Goal: Task Accomplishment & Management: Use online tool/utility

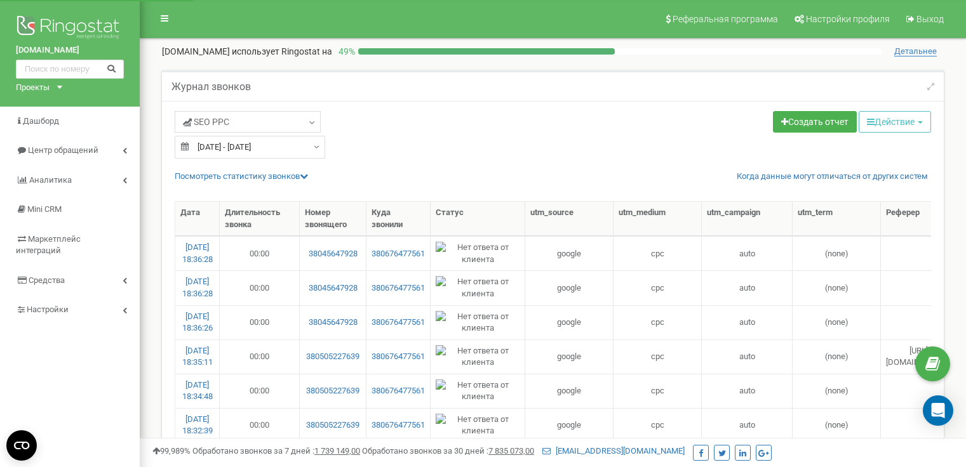
select select "50"
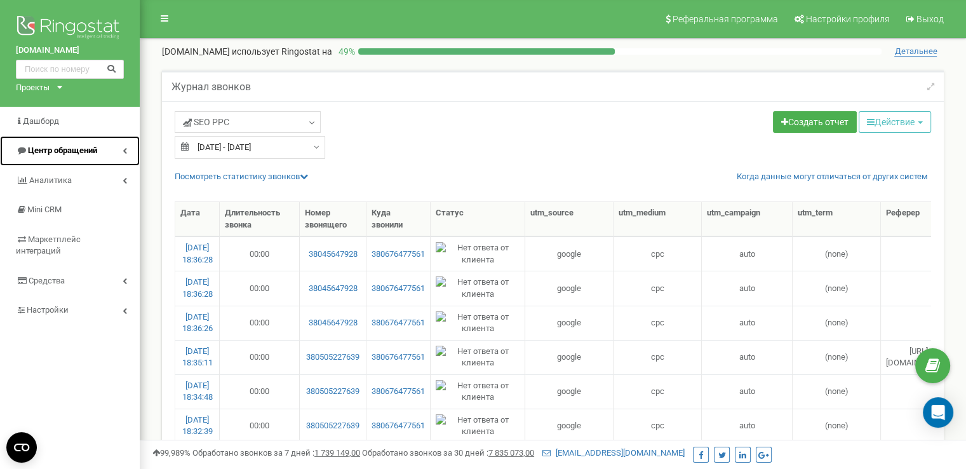
click at [78, 148] on span "Центр обращений" at bounding box center [62, 150] width 69 height 10
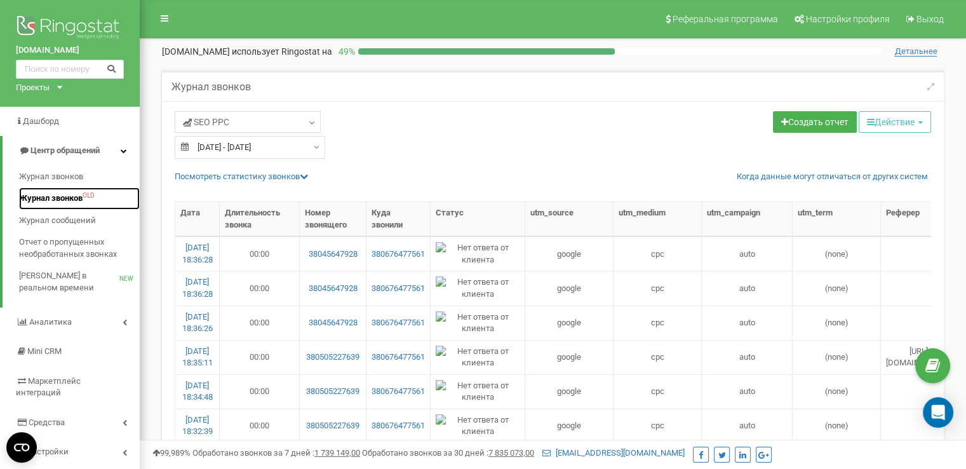
click at [58, 201] on span "Журнал звонков" at bounding box center [50, 198] width 63 height 12
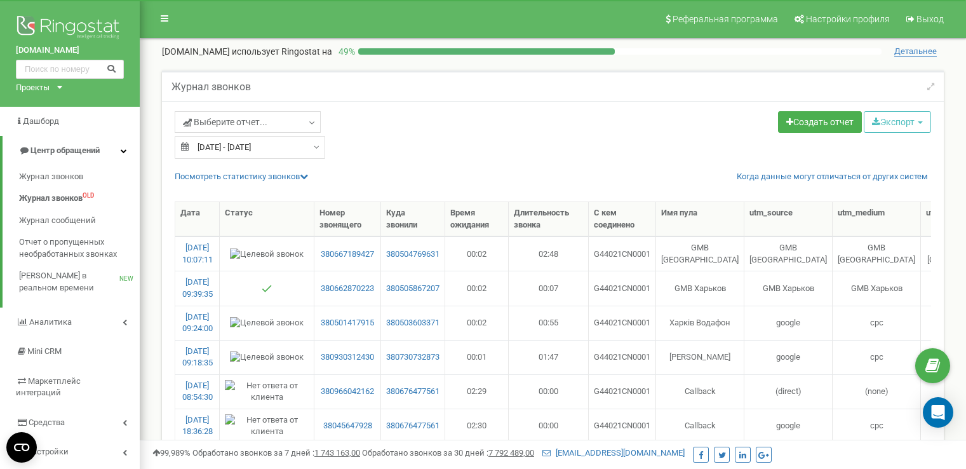
select select "50"
click at [282, 125] on link "Выберите отчет..." at bounding box center [248, 122] width 146 height 22
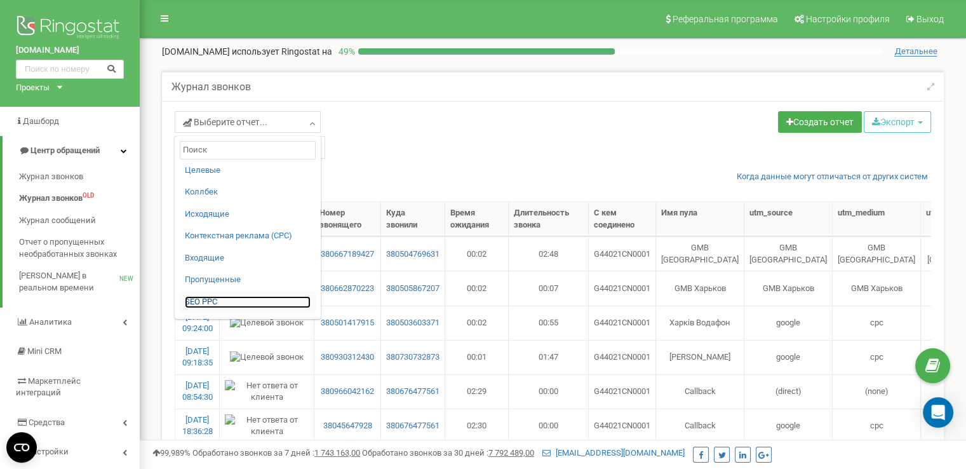
click at [213, 301] on link "SЕО PPС" at bounding box center [248, 302] width 126 height 12
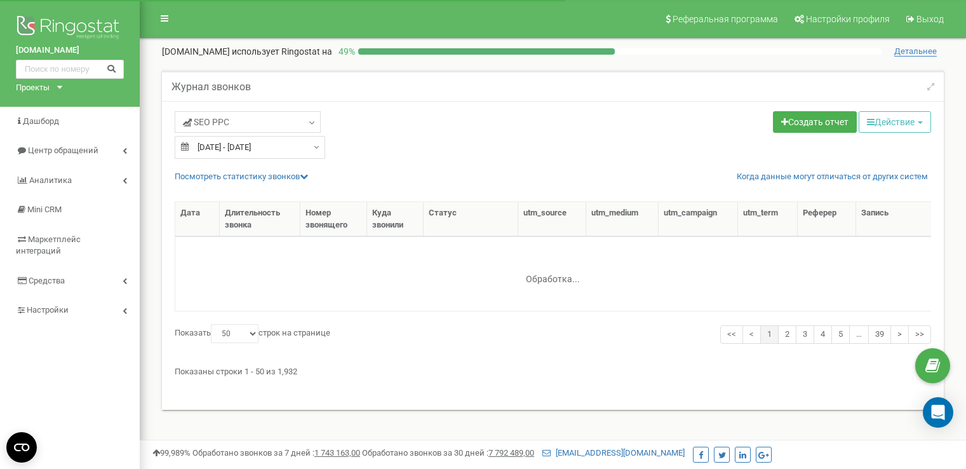
select select "50"
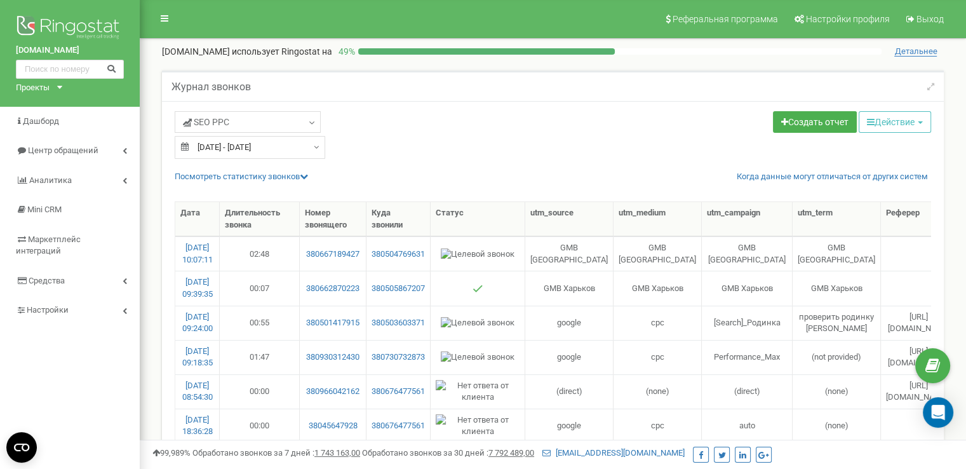
type input "[DATE]"
click at [264, 146] on input "21.08.2025 - 20.09.2025" at bounding box center [250, 147] width 150 height 23
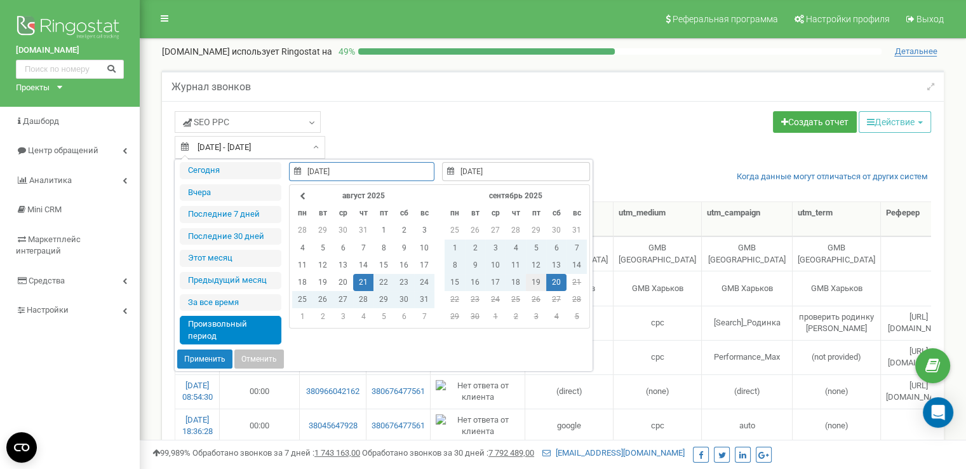
type input "19.09.2025"
click at [528, 279] on td "19" at bounding box center [536, 282] width 20 height 17
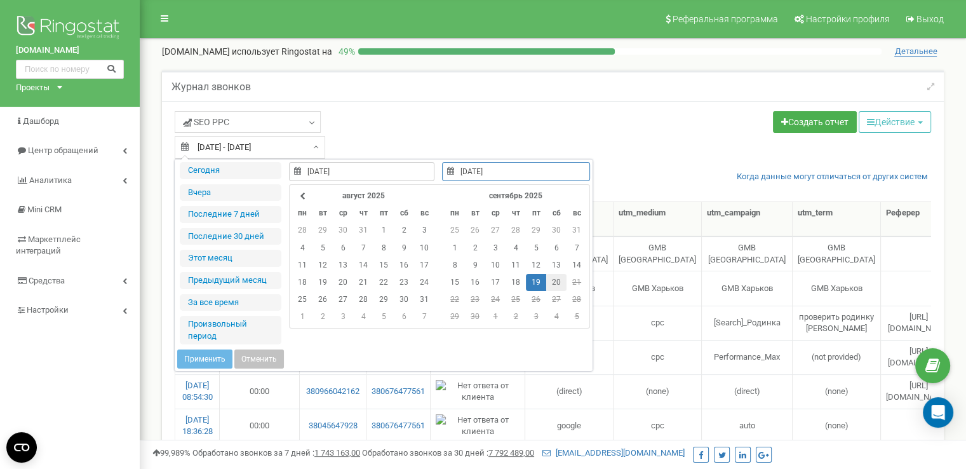
type input "20.09.2025"
click at [556, 281] on td "20" at bounding box center [556, 282] width 20 height 17
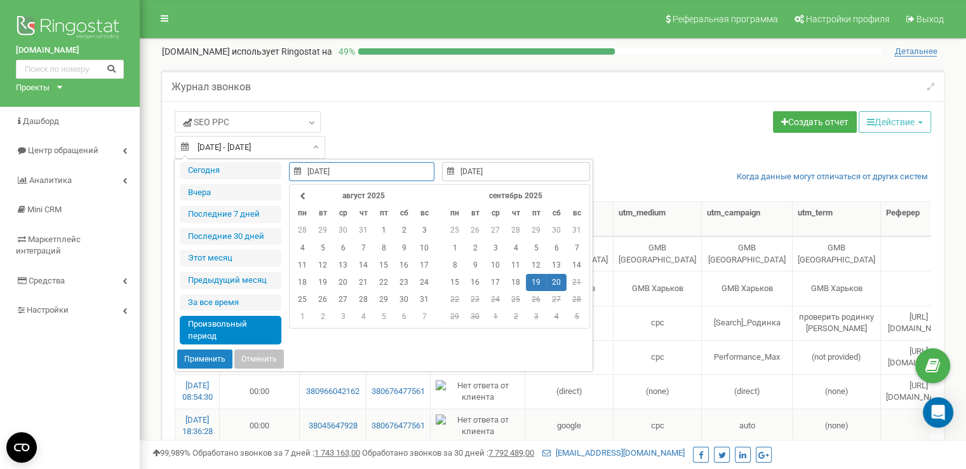
type input "19.09.2025"
click at [198, 353] on button "Применить" at bounding box center [204, 358] width 55 height 19
type input "19.09.2025 - 20.09.2025"
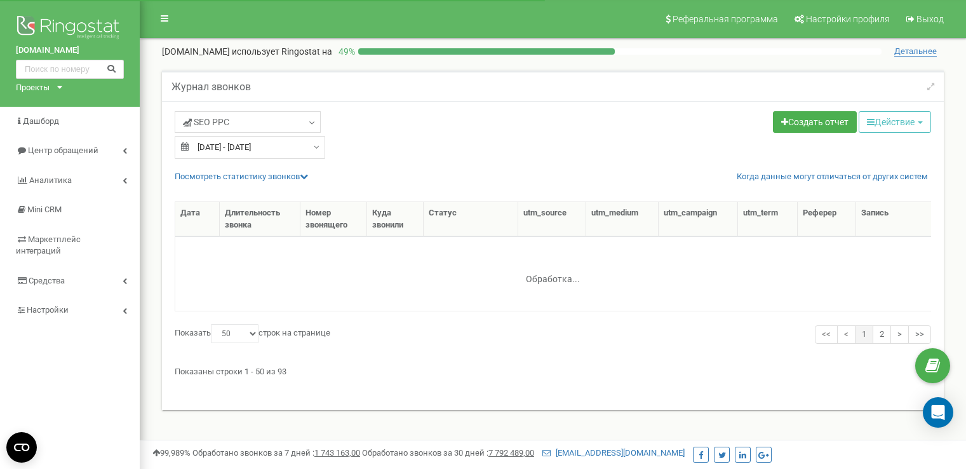
select select "50"
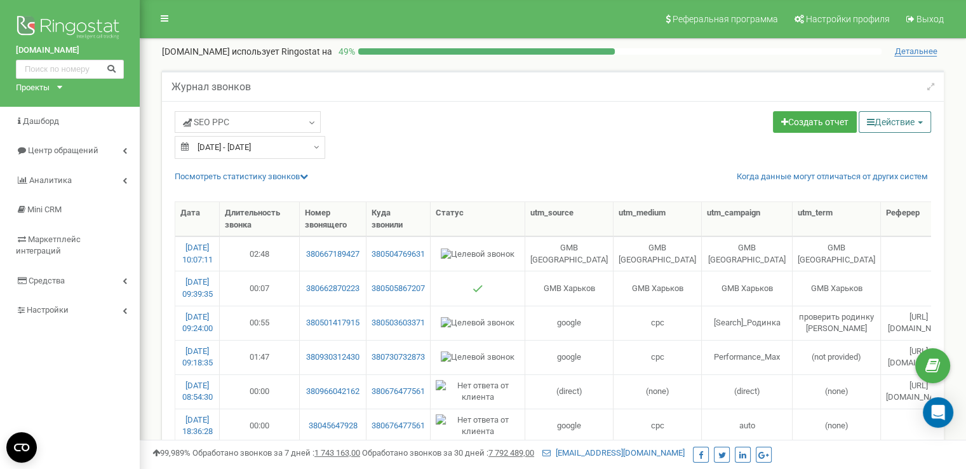
click at [888, 113] on button "Действие" at bounding box center [894, 122] width 72 height 22
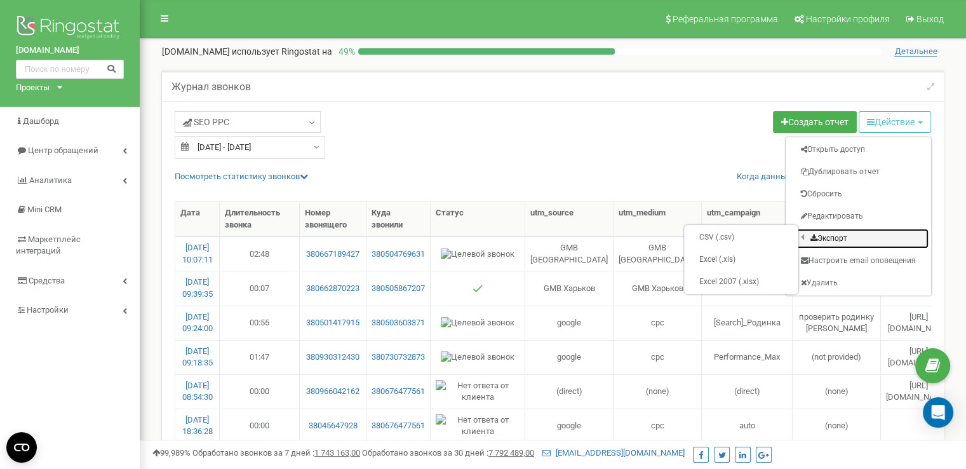
click at [839, 237] on link "Экспорт" at bounding box center [858, 239] width 140 height 20
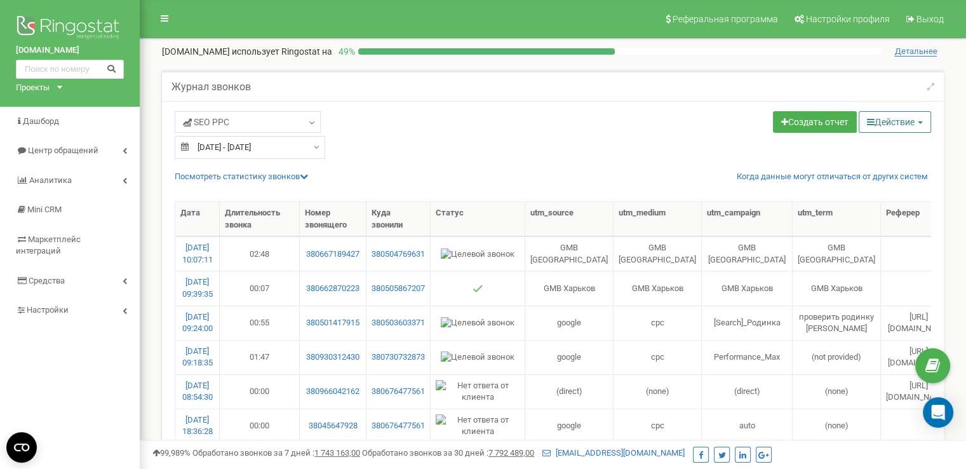
click at [905, 120] on button "Действие" at bounding box center [894, 122] width 72 height 22
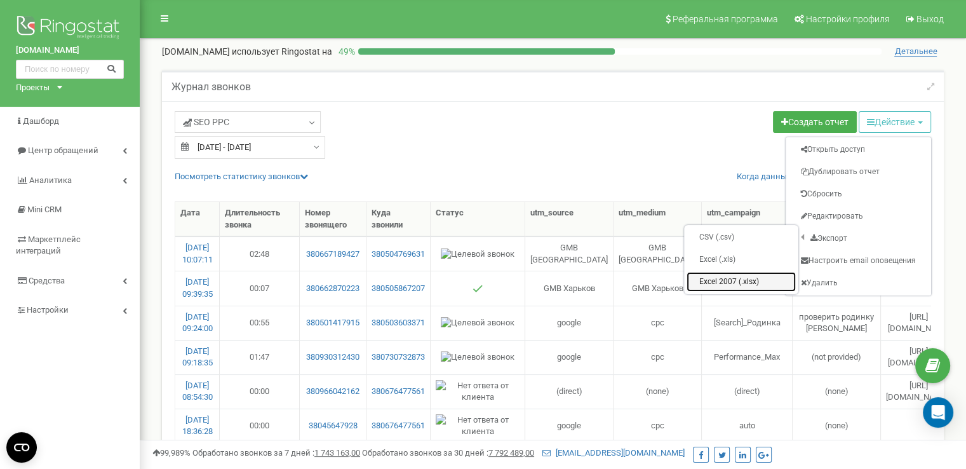
click at [718, 277] on link "Excel 2007 (.xlsx)" at bounding box center [740, 282] width 109 height 20
